Goal: Task Accomplishment & Management: Manage account settings

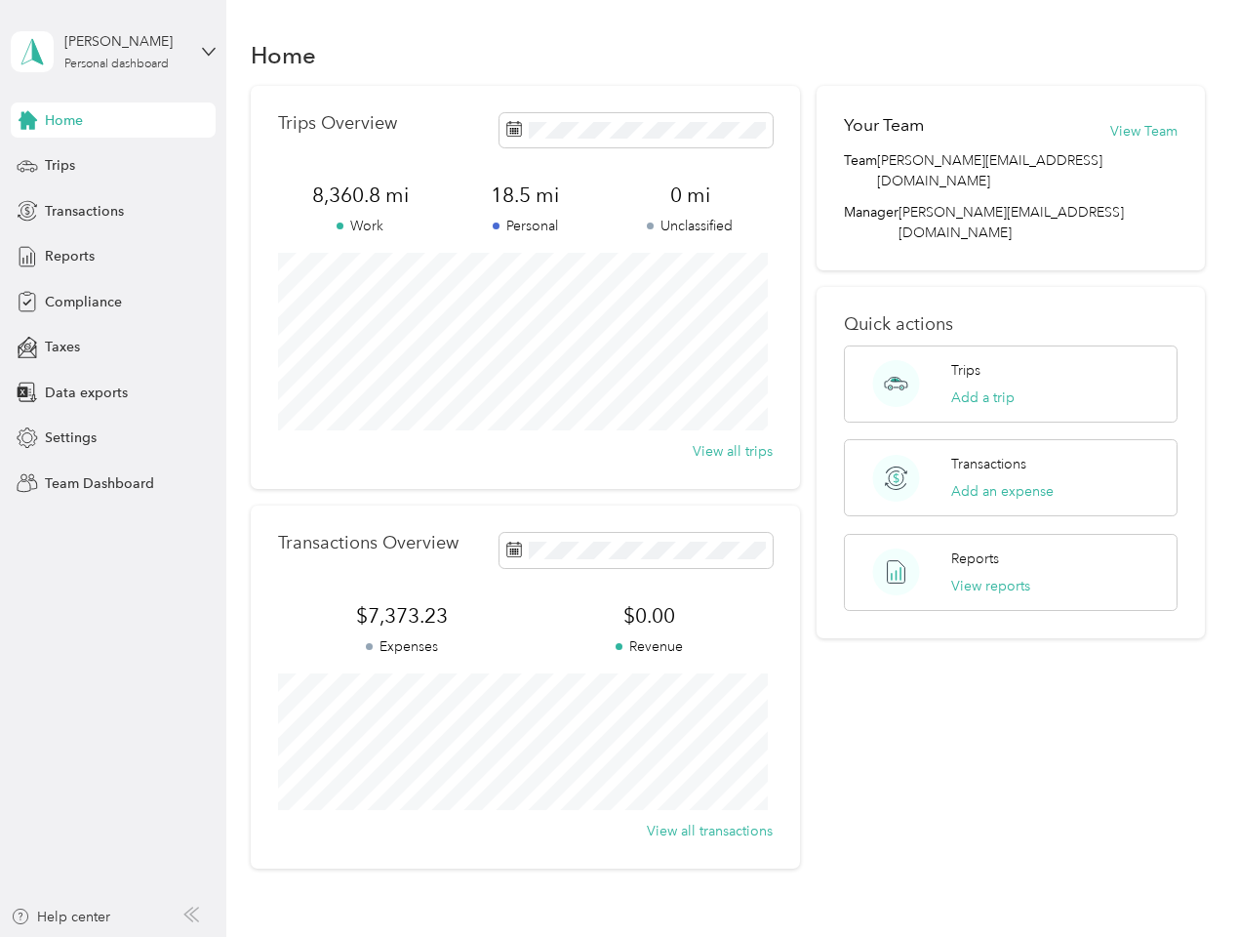
click at [619, 468] on div "Trips Overview 8,360.8 mi Work 18.5 mi Personal 0 mi Unclassified View all trips" at bounding box center [525, 287] width 549 height 403
click at [113, 52] on div "[PERSON_NAME]" at bounding box center [125, 41] width 122 height 20
click at [113, 120] on div "You’re signed in as [PERSON_NAME][EMAIL_ADDRESS][DOMAIN_NAME] Team dashboard Pe…" at bounding box center [271, 170] width 521 height 199
click at [27, 120] on div "You’re signed in as [PERSON_NAME][EMAIL_ADDRESS][DOMAIN_NAME] Team dashboard Pe…" at bounding box center [271, 181] width 521 height 199
click at [113, 166] on div "Team dashboard" at bounding box center [271, 150] width 494 height 34
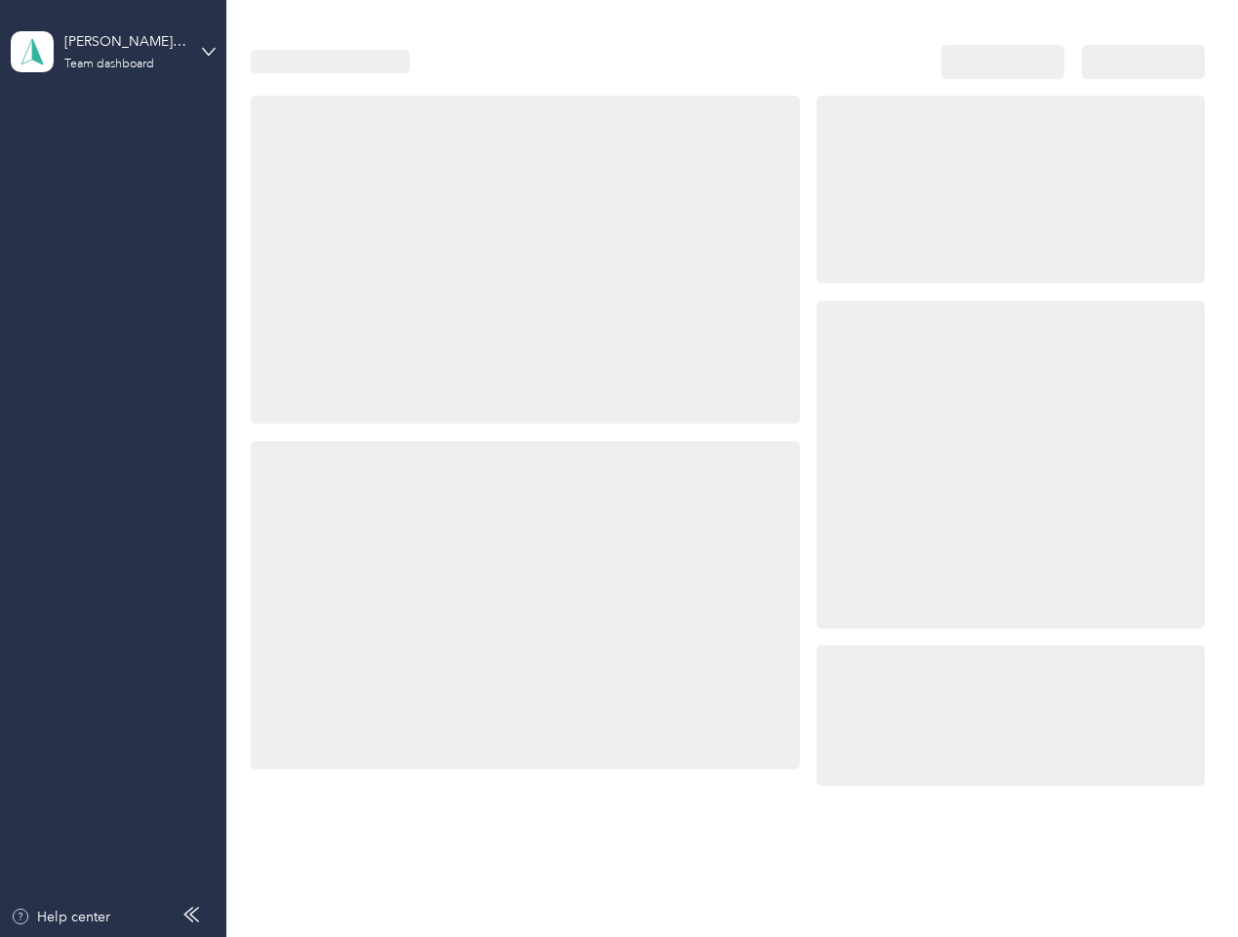
click at [27, 166] on icon at bounding box center [27, 165] width 21 height 21
